Goal: Task Accomplishment & Management: Manage account settings

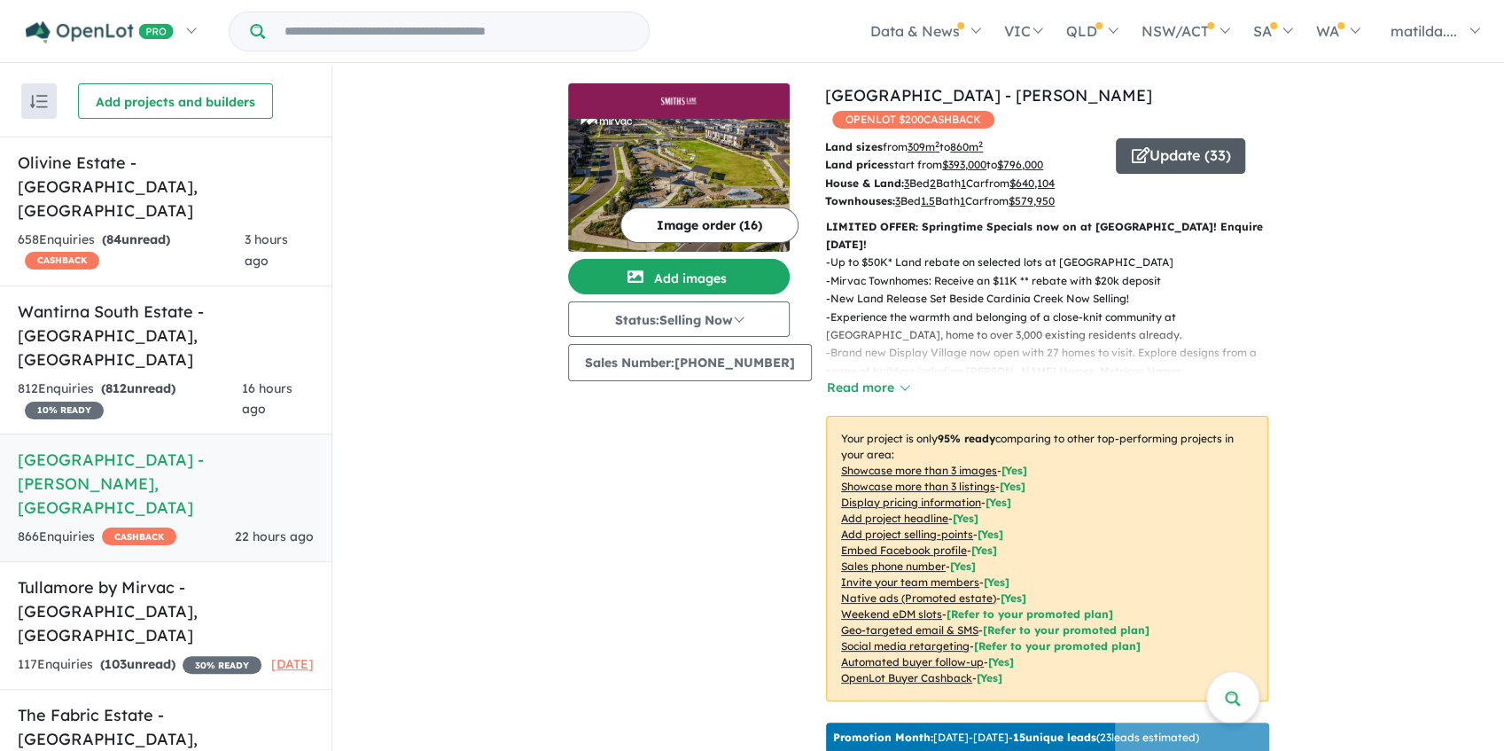
click at [1154, 138] on button "Update ( 33 )" at bounding box center [1180, 155] width 129 height 35
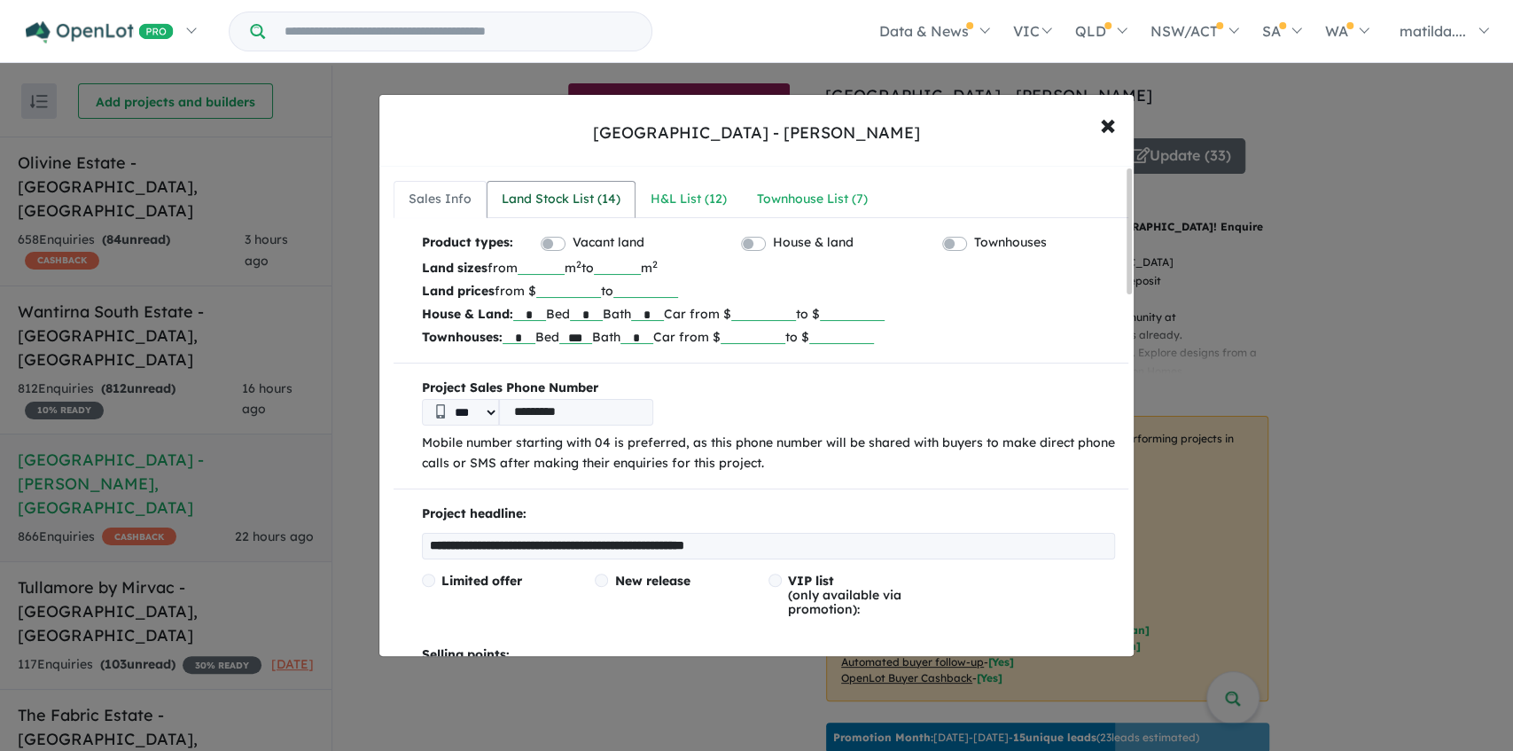
click at [592, 190] on div "Land Stock List ( 14 )" at bounding box center [561, 199] width 119 height 21
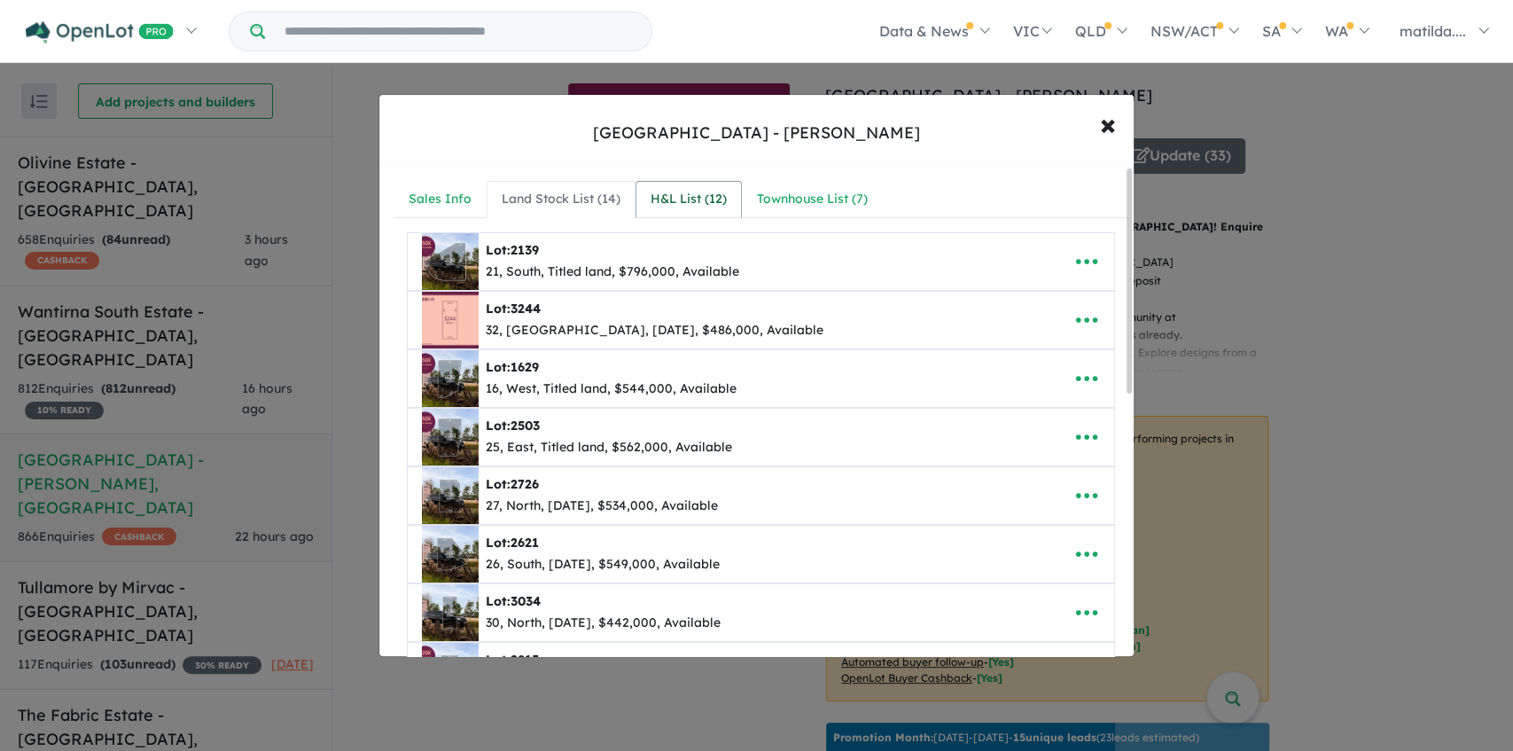
click at [657, 211] on link "H&L List ( 12 )" at bounding box center [688, 199] width 106 height 37
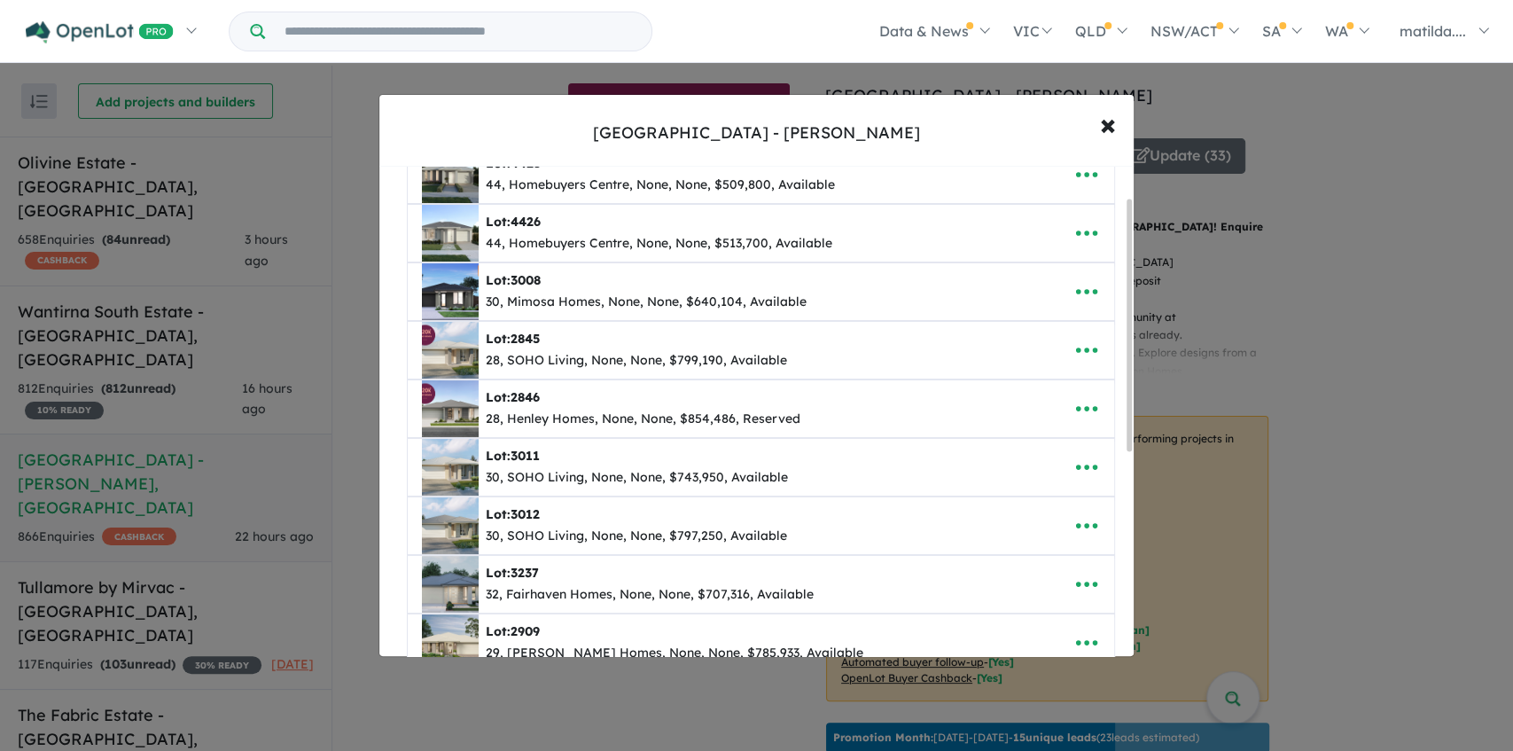
scroll to position [177, 0]
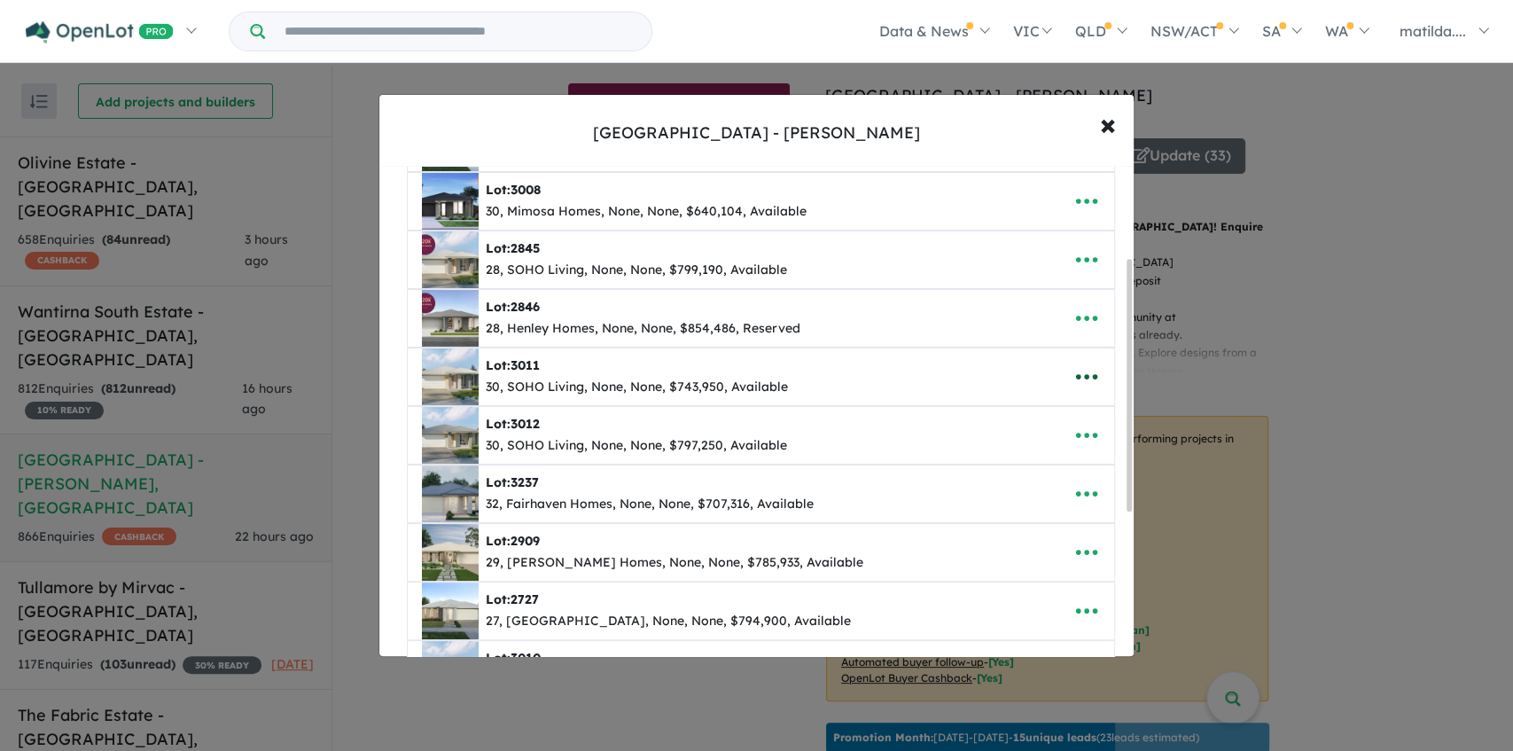
click at [1074, 369] on icon "button" at bounding box center [1086, 376] width 27 height 27
click at [1062, 448] on link "Remove" at bounding box center [1047, 460] width 131 height 41
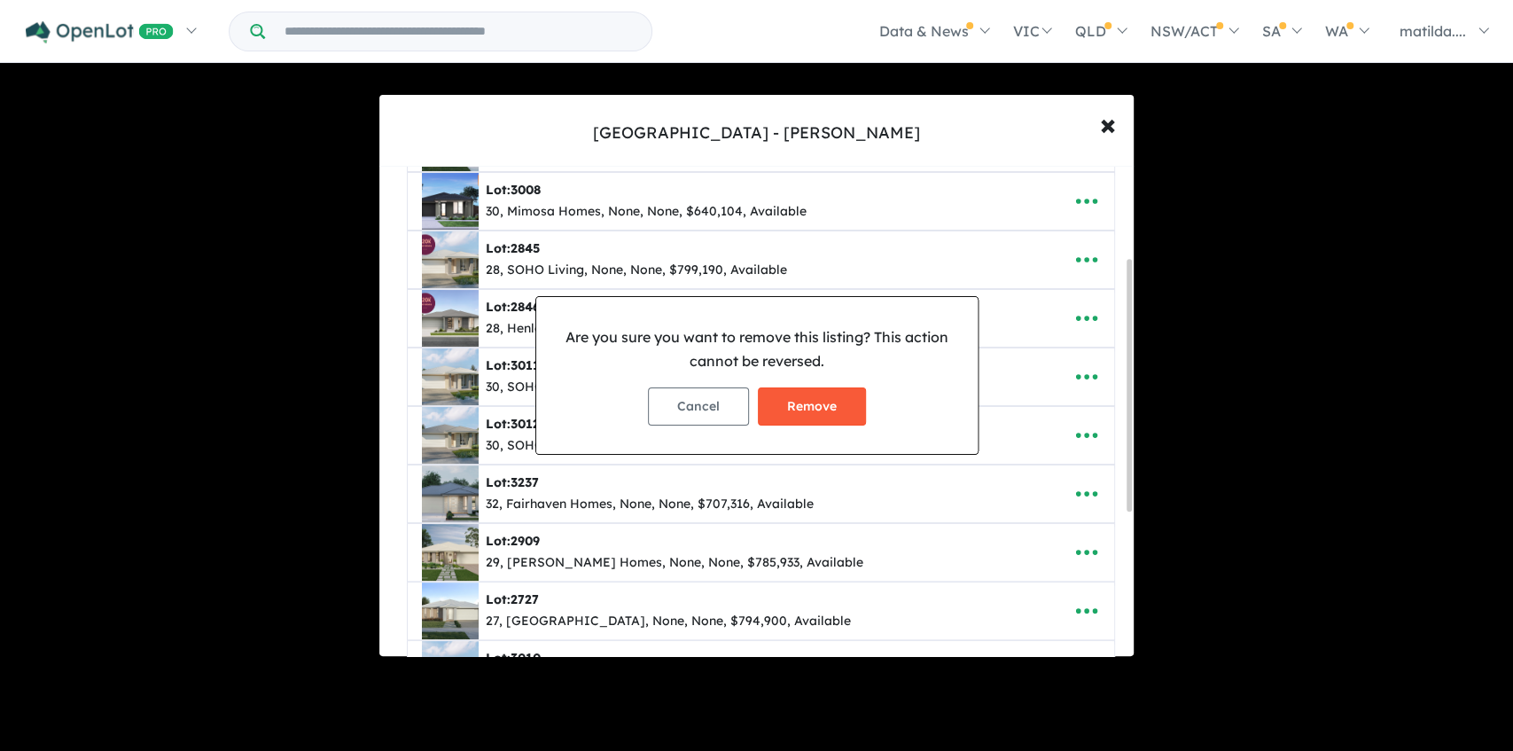
click at [828, 413] on button "Remove" at bounding box center [812, 406] width 108 height 38
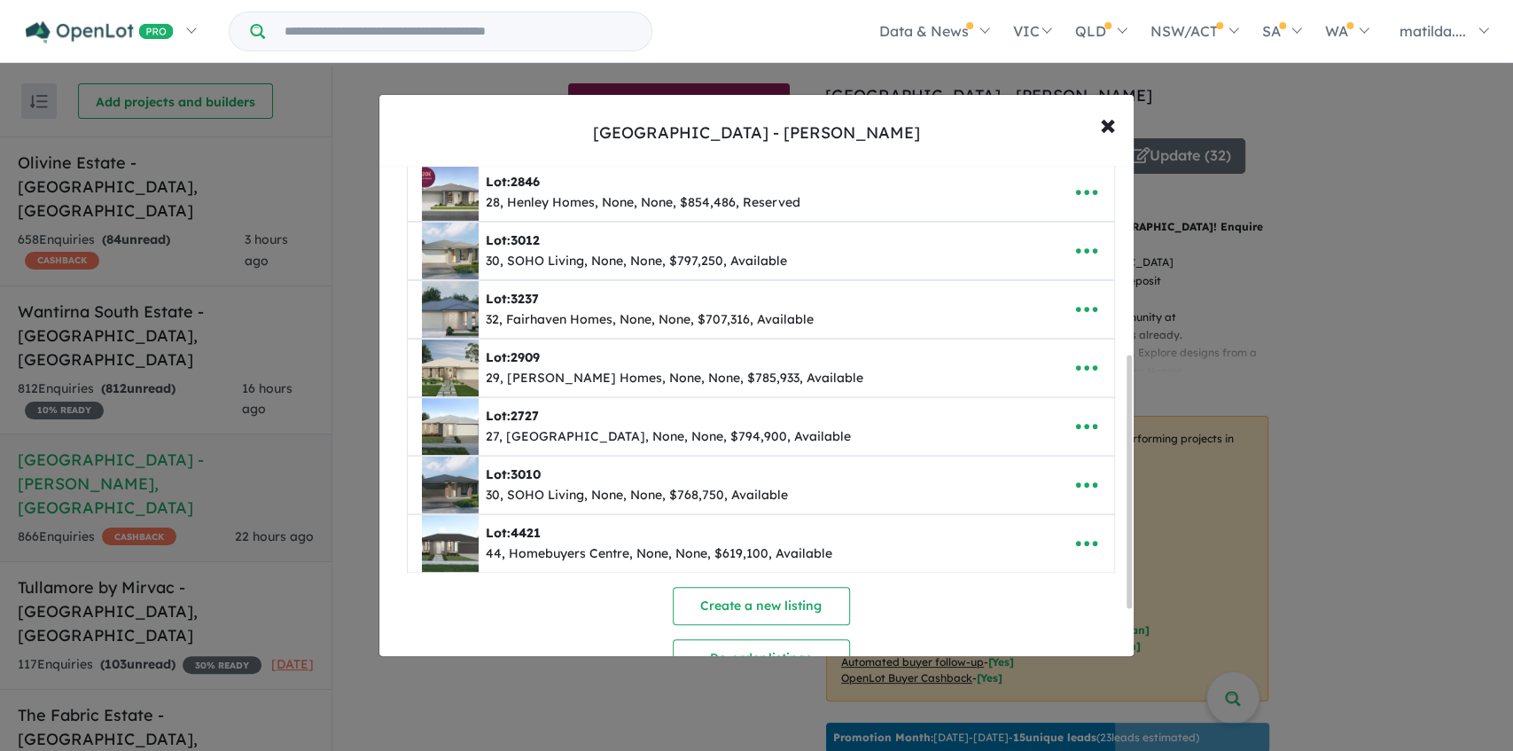
scroll to position [354, 0]
click at [1080, 486] on icon "button" at bounding box center [1086, 488] width 21 height 5
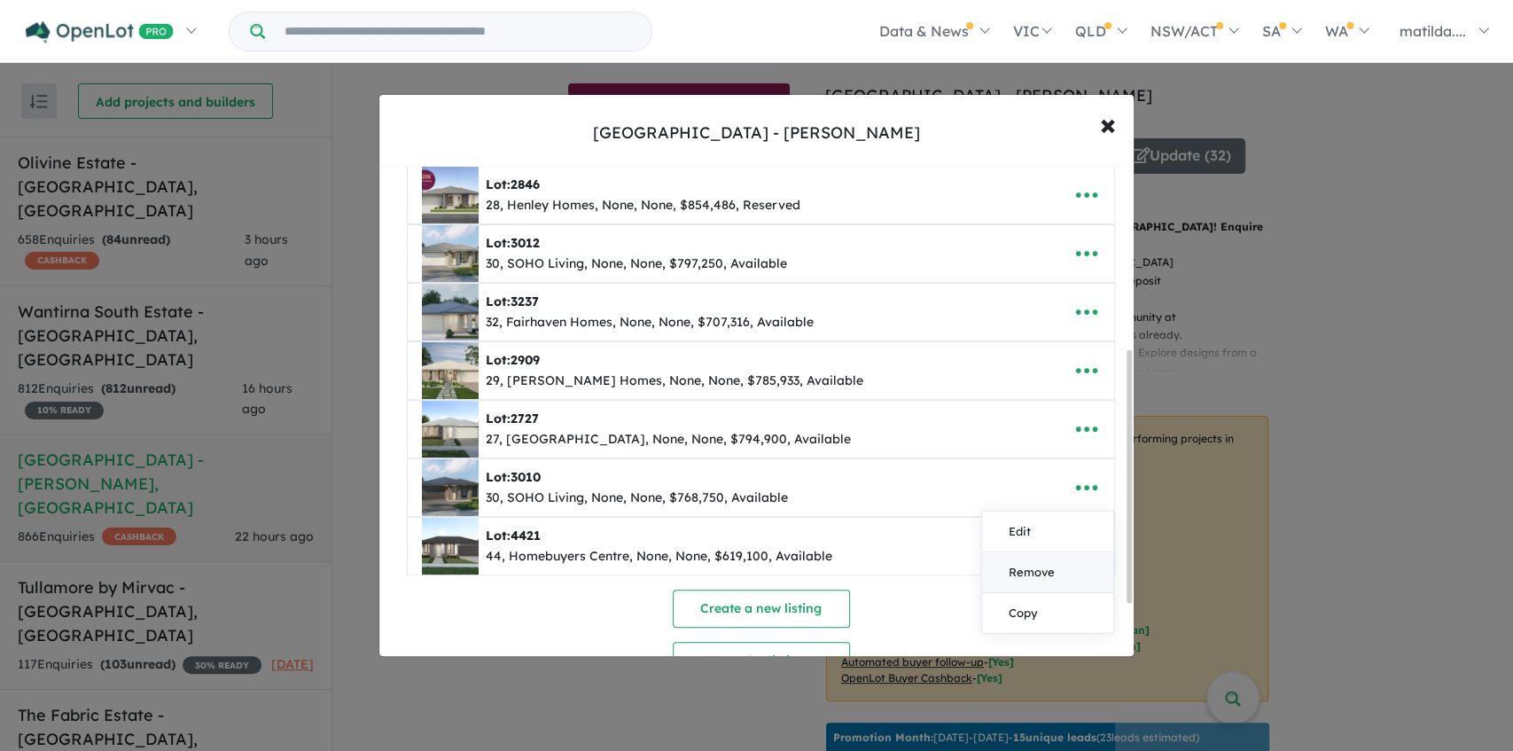
click at [995, 557] on link "Remove" at bounding box center [1047, 572] width 131 height 41
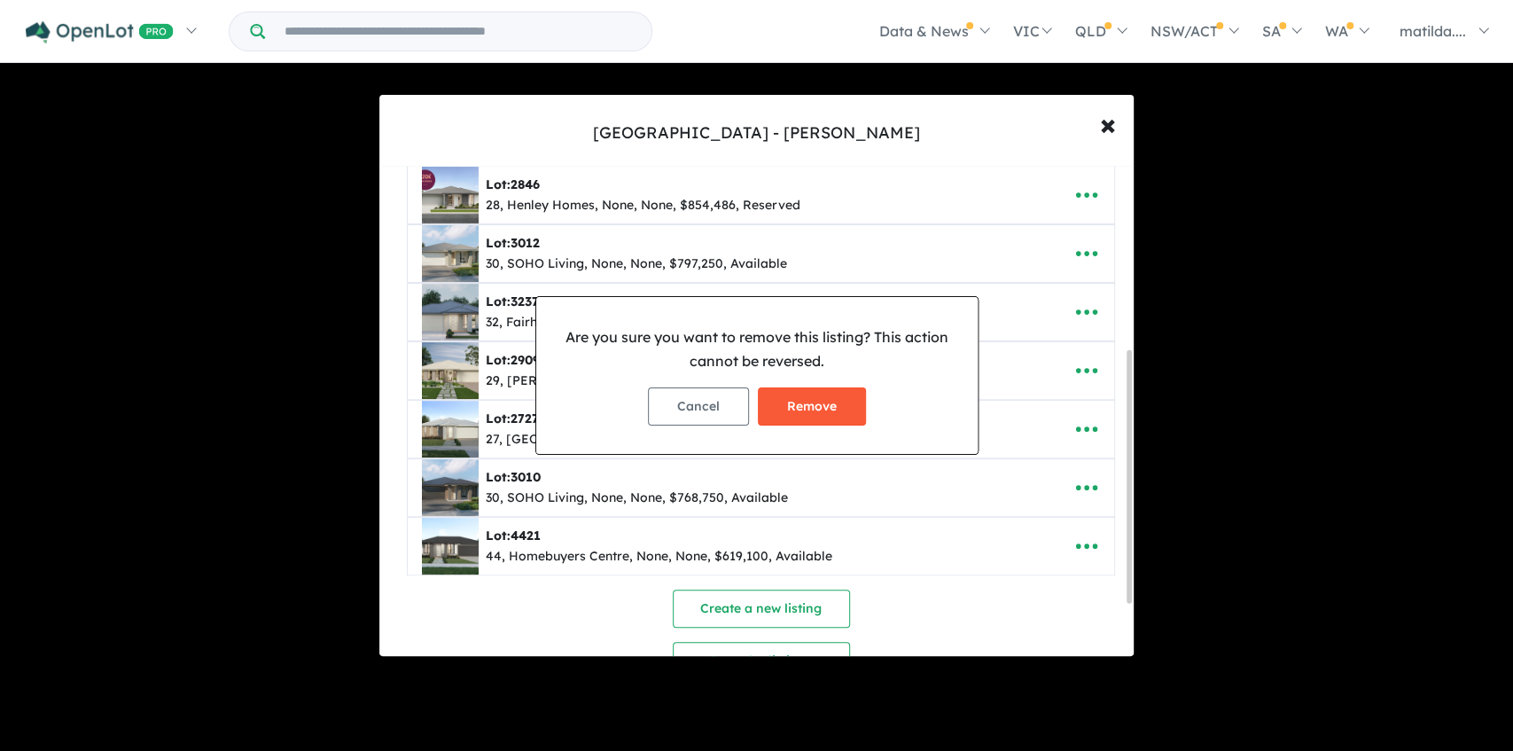
click at [821, 409] on button "Remove" at bounding box center [812, 406] width 108 height 38
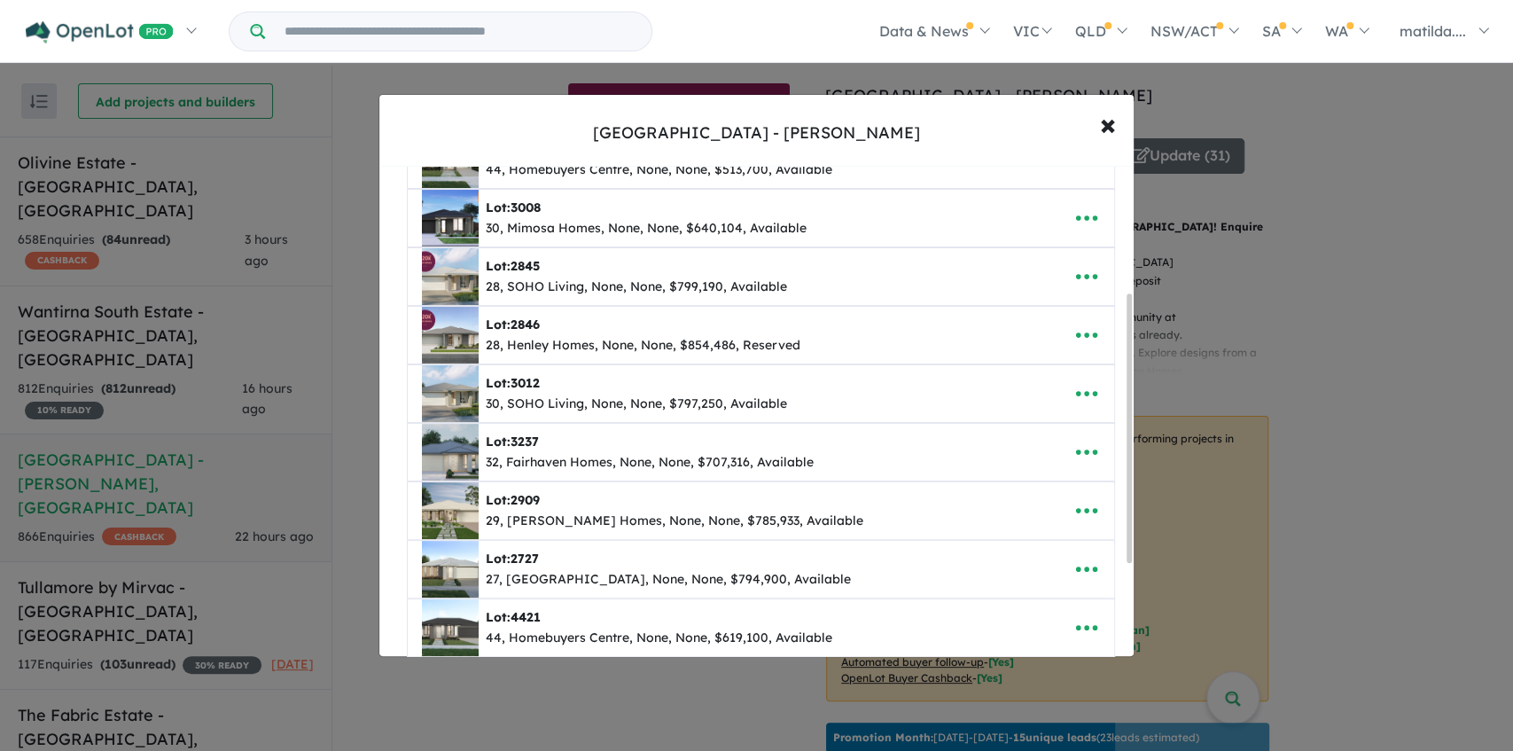
scroll to position [236, 0]
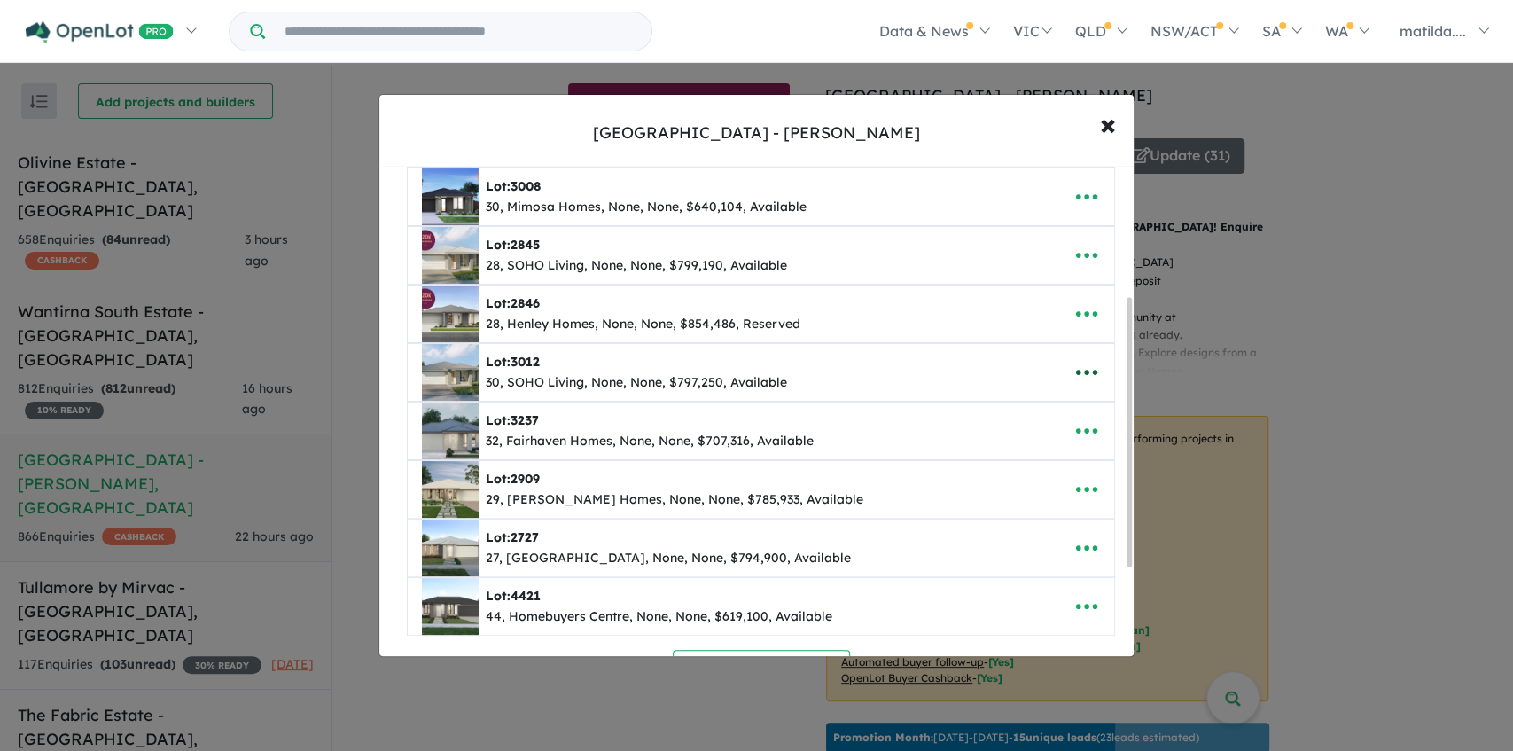
click at [1076, 367] on icon "button" at bounding box center [1086, 372] width 27 height 27
click at [1067, 440] on link "Remove" at bounding box center [1047, 457] width 131 height 41
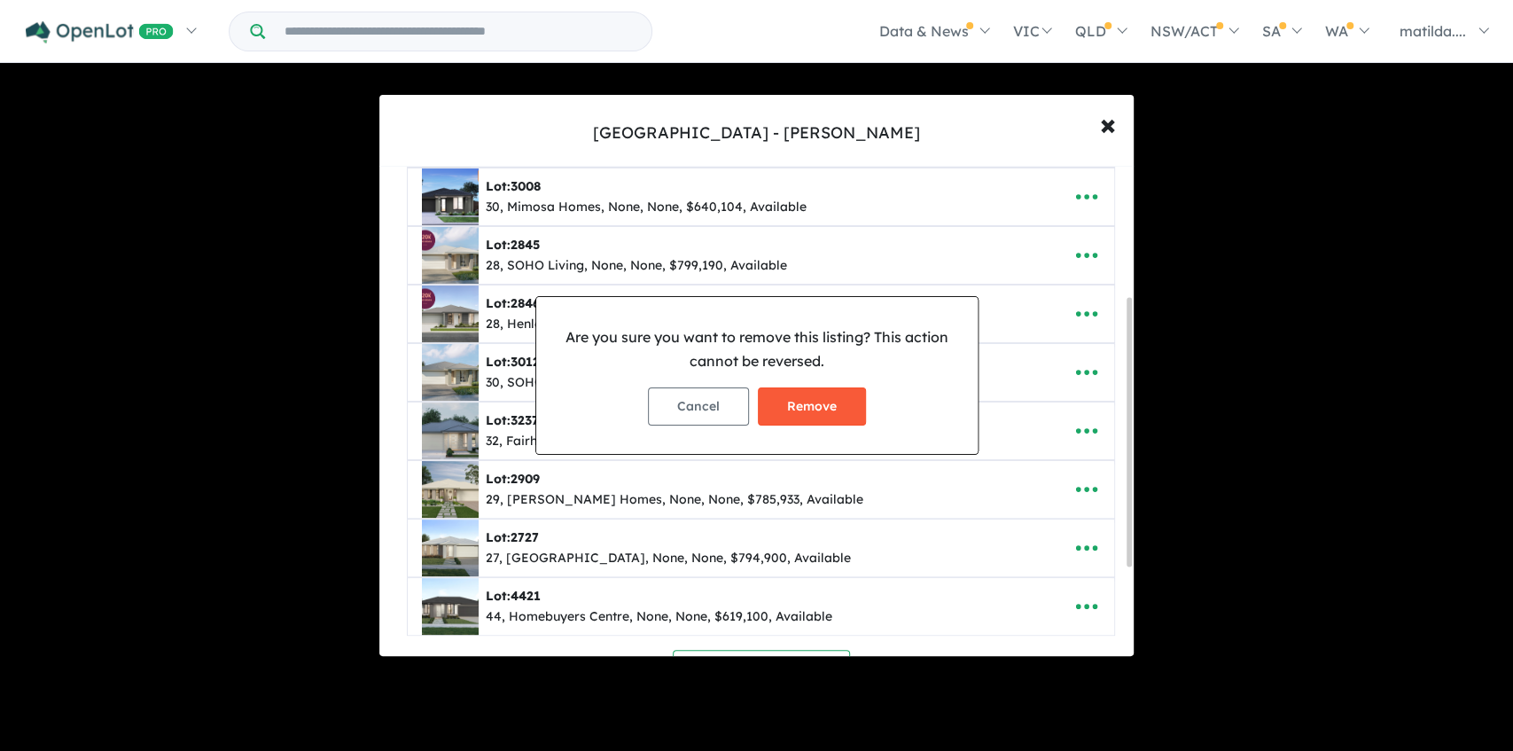
click at [790, 411] on button "Remove" at bounding box center [812, 406] width 108 height 38
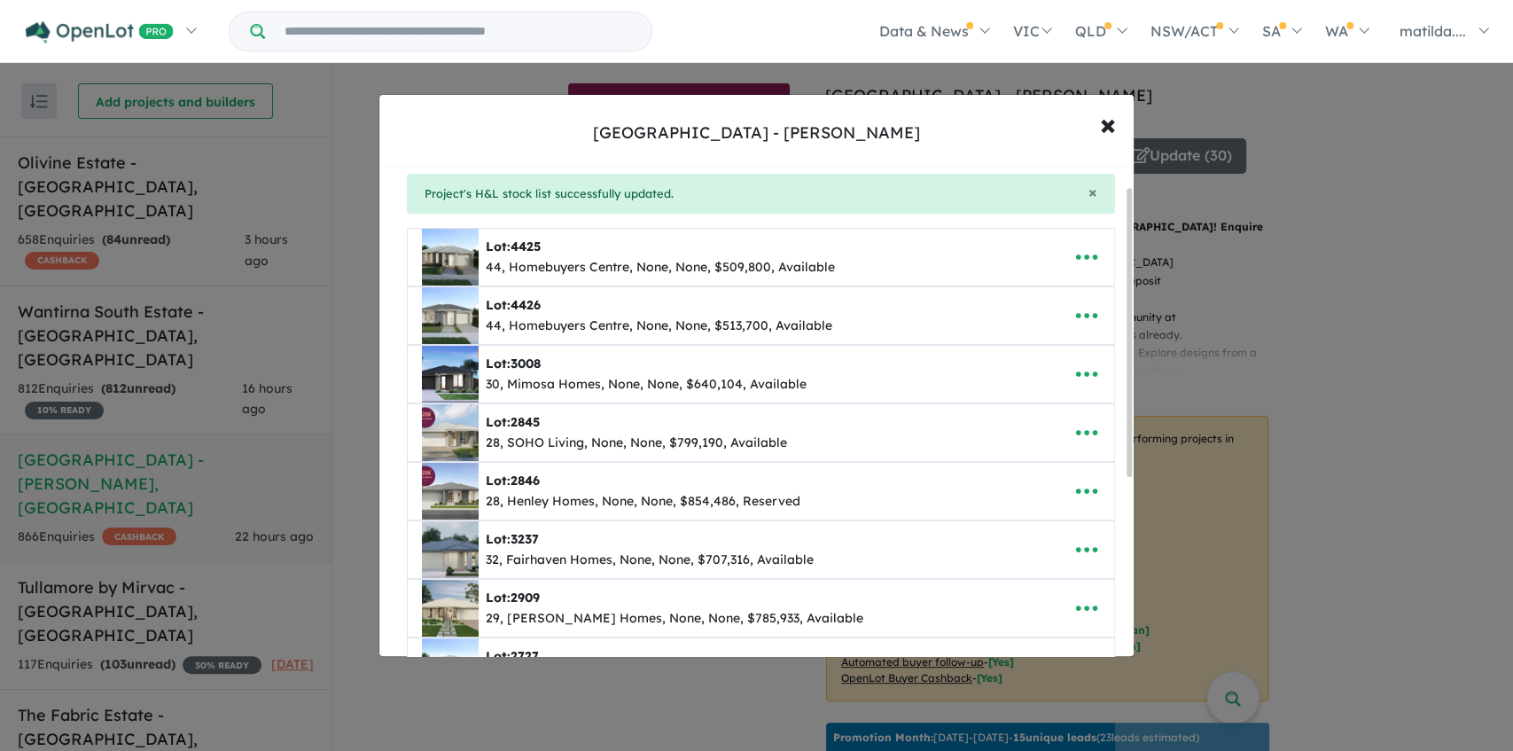
scroll to position [0, 0]
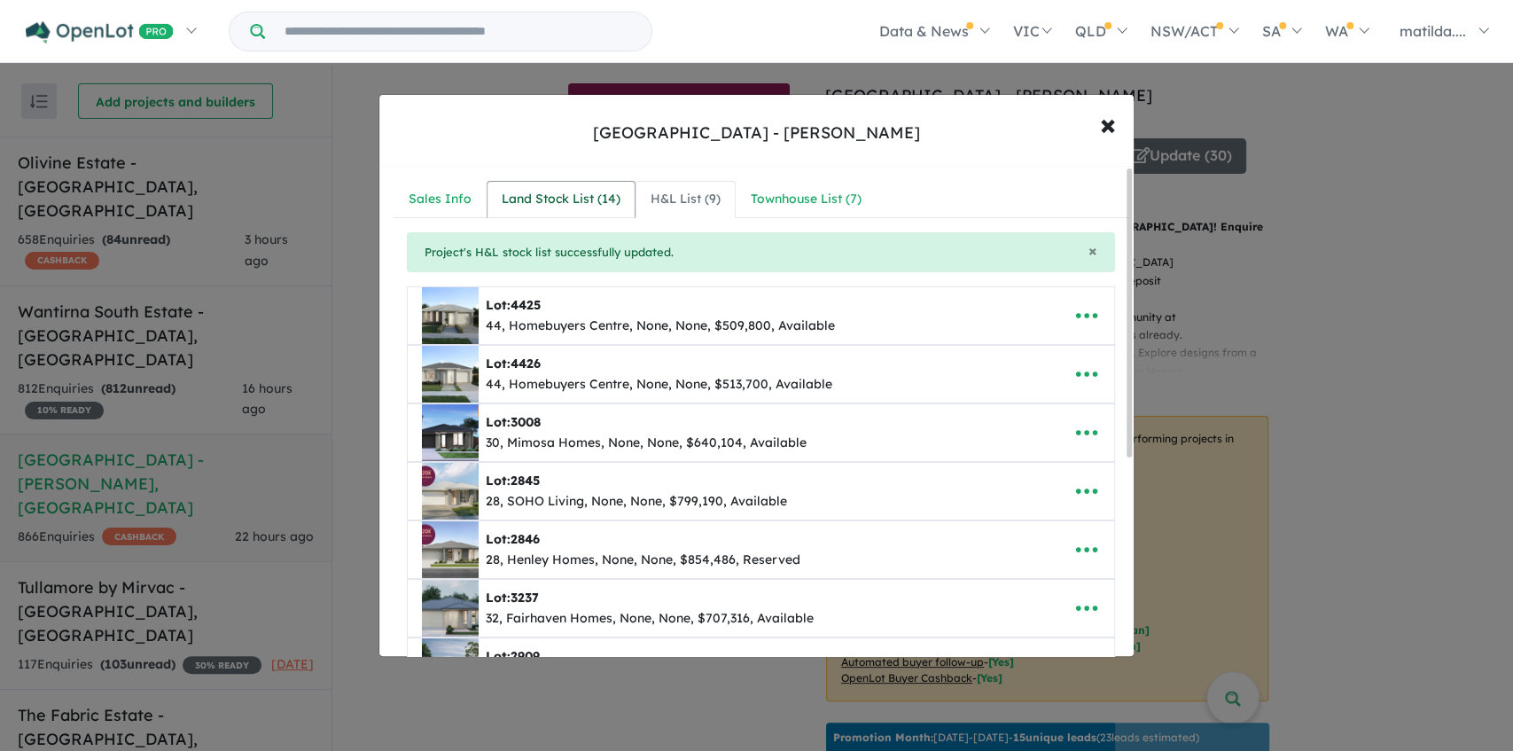
click at [564, 186] on link "Land Stock List ( 14 )" at bounding box center [560, 199] width 149 height 37
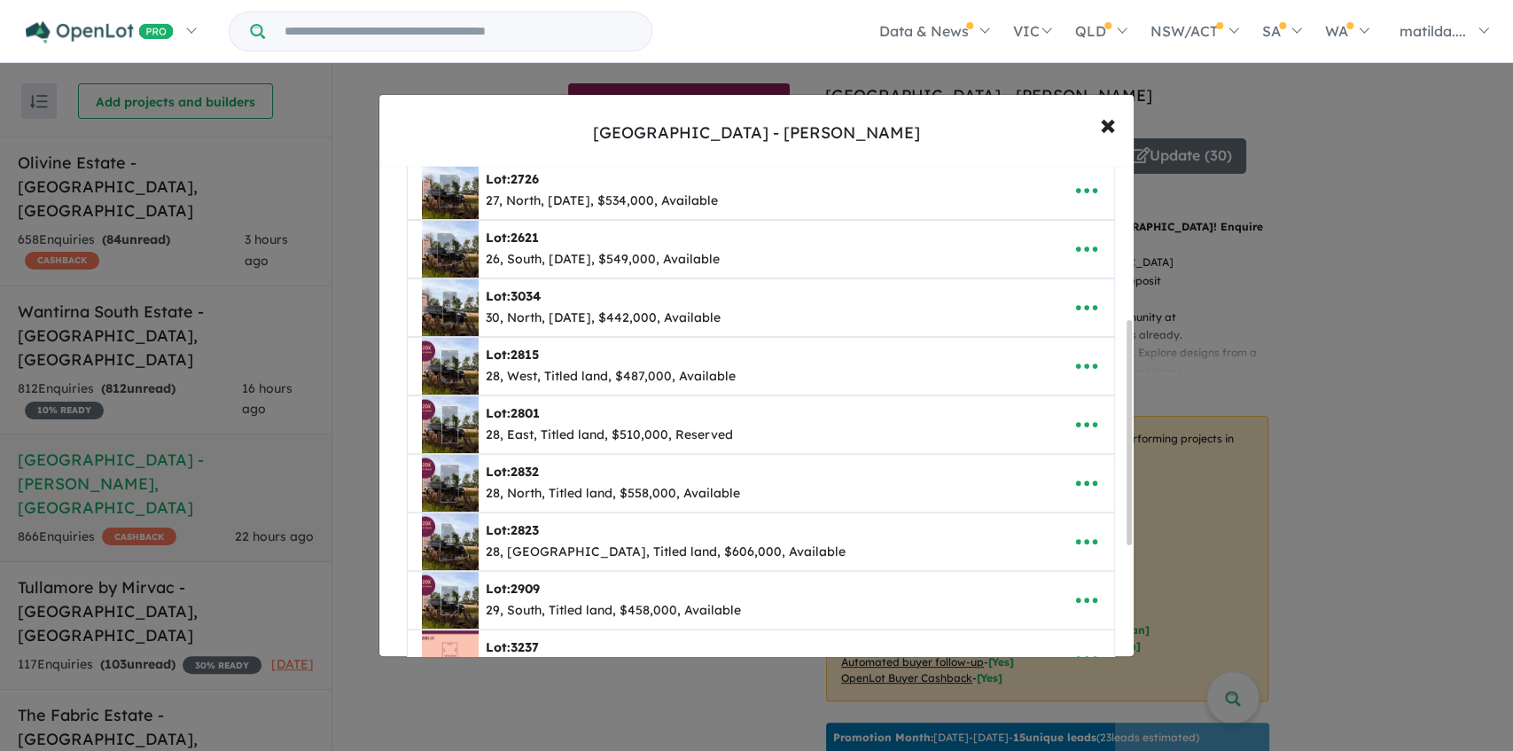
scroll to position [295, 0]
